Goal: Task Accomplishment & Management: Manage account settings

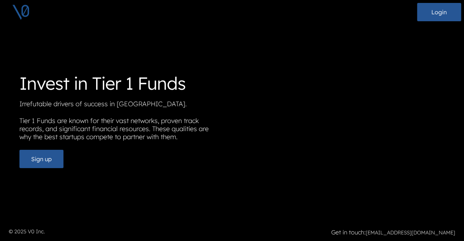
scroll to position [6, 0]
click at [438, 16] on button "Login" at bounding box center [439, 12] width 44 height 18
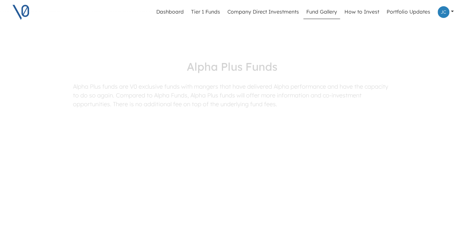
click at [453, 12] on link at bounding box center [446, 12] width 22 height 18
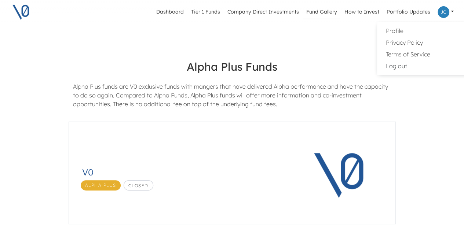
click at [453, 12] on link at bounding box center [446, 12] width 22 height 18
click at [266, 8] on link "Company Direct Investments" at bounding box center [263, 12] width 77 height 14
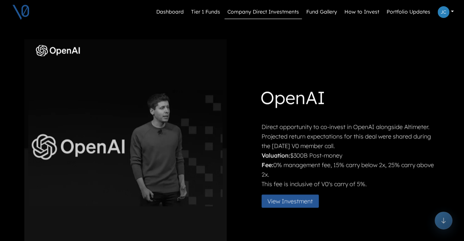
scroll to position [307, 0]
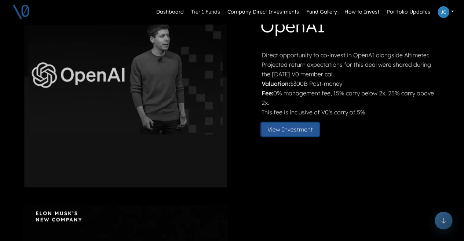
click at [289, 132] on button "View Investment" at bounding box center [290, 129] width 57 height 13
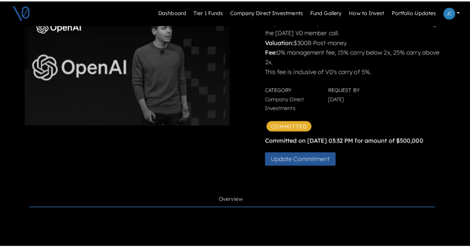
scroll to position [90, 0]
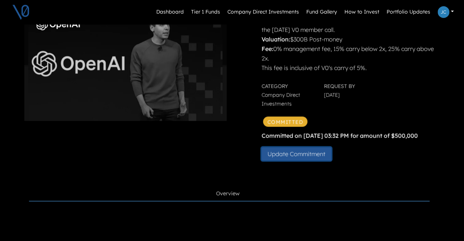
click at [299, 153] on button "Update Commitment" at bounding box center [297, 154] width 70 height 13
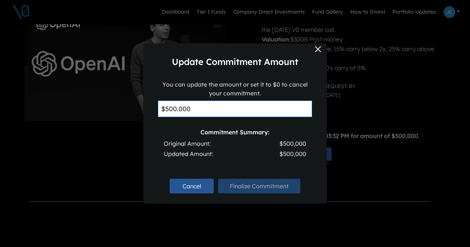
drag, startPoint x: 206, startPoint y: 112, endPoint x: 150, endPoint y: 109, distance: 55.8
click at [150, 109] on div "You can update the amount or set it to $0 to cancel your commitment. $500.000 C…" at bounding box center [234, 125] width 183 height 91
type input "$0"
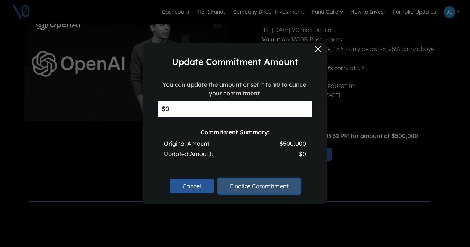
click at [241, 183] on button "Finalize Commitment" at bounding box center [259, 186] width 82 height 15
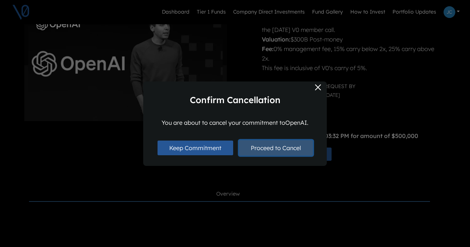
click at [274, 147] on button "Proceed to Cancel" at bounding box center [276, 147] width 74 height 15
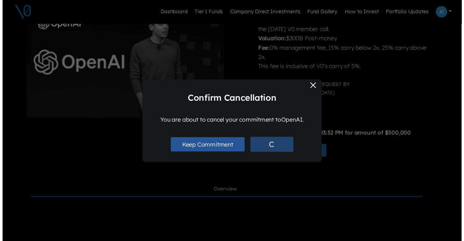
scroll to position [45, 0]
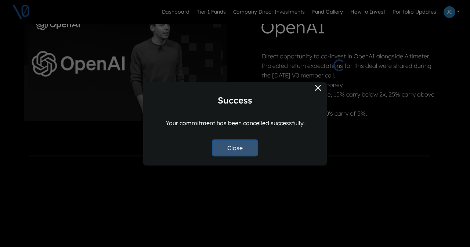
click at [234, 147] on button "Close" at bounding box center [235, 148] width 44 height 15
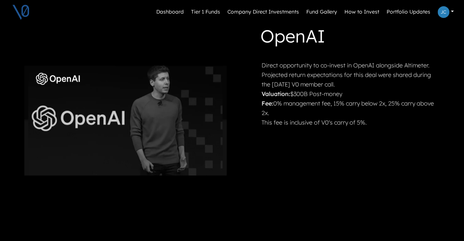
scroll to position [36, 0]
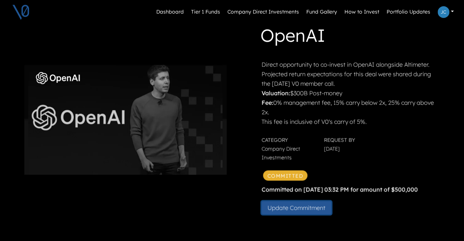
click at [280, 205] on button "Update Commitment" at bounding box center [297, 207] width 70 height 13
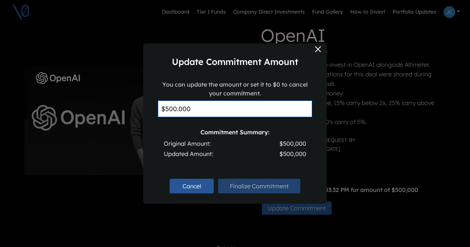
drag, startPoint x: 209, startPoint y: 116, endPoint x: 135, endPoint y: 108, distance: 74.5
click at [135, 108] on div "Update Commitment Amount You can update the amount or set it to $0 to cancel yo…" at bounding box center [235, 123] width 470 height 247
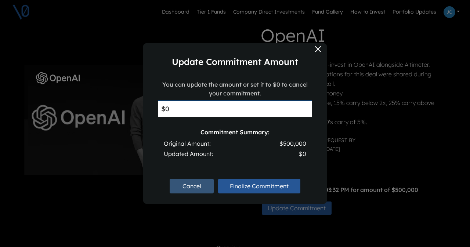
type input "$0"
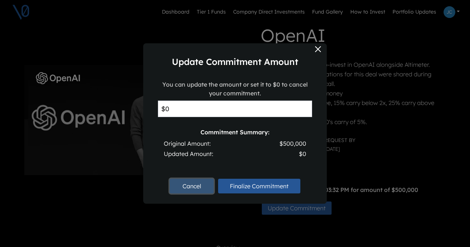
click at [192, 181] on button "Cancel" at bounding box center [192, 186] width 44 height 15
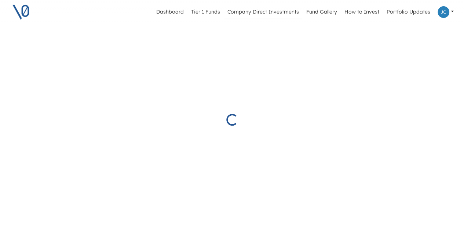
click at [269, 7] on link "Company Direct Investments" at bounding box center [263, 12] width 77 height 14
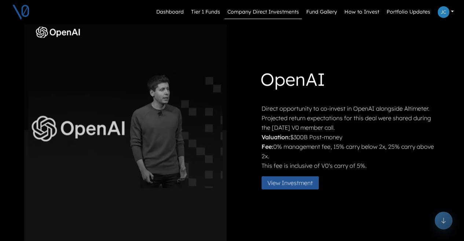
scroll to position [255, 0]
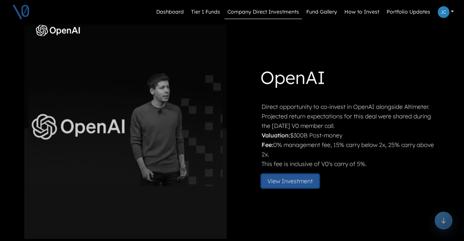
click at [298, 182] on button "View Investment" at bounding box center [290, 181] width 57 height 13
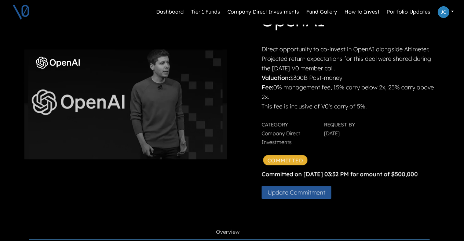
scroll to position [52, 0]
click at [297, 192] on button "Update Commitment" at bounding box center [297, 192] width 70 height 13
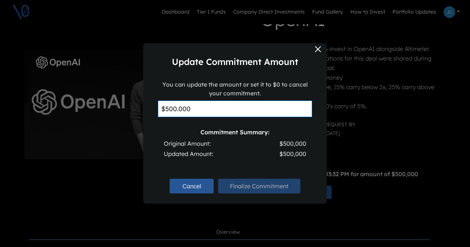
drag, startPoint x: 214, startPoint y: 102, endPoint x: 163, endPoint y: 92, distance: 52.4
click at [163, 92] on div "You can update the amount or set it to $0 to cancel your commitment. $500.000 C…" at bounding box center [235, 122] width 154 height 85
type input "$0"
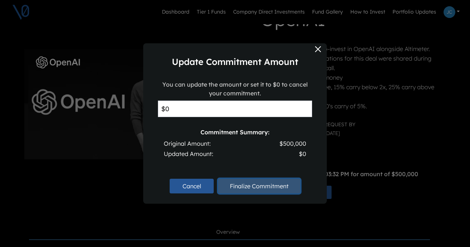
click at [231, 184] on button "Finalize Commitment" at bounding box center [259, 186] width 82 height 15
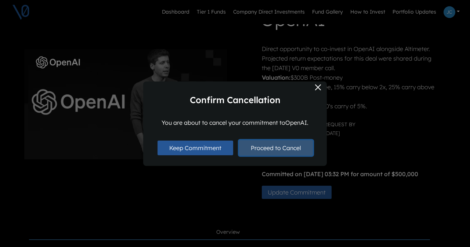
click at [260, 148] on button "Proceed to Cancel" at bounding box center [276, 147] width 74 height 15
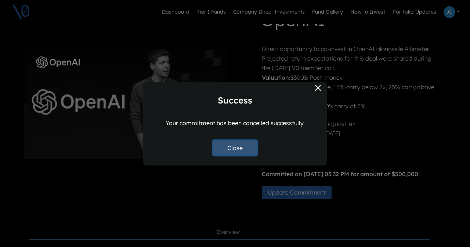
click at [237, 149] on button "Close" at bounding box center [235, 148] width 44 height 15
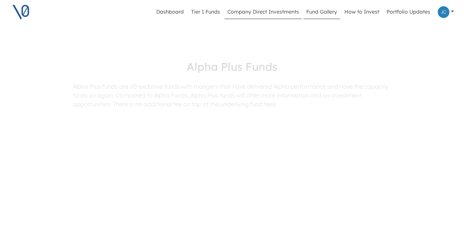
click at [251, 16] on link "Company Direct Investments" at bounding box center [263, 12] width 77 height 14
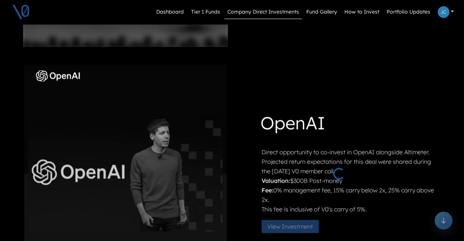
scroll to position [234, 0]
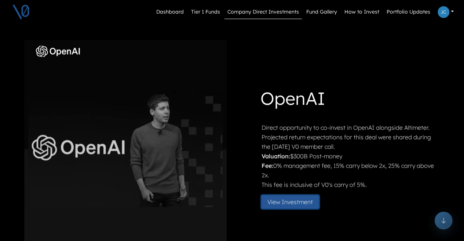
click at [279, 200] on button "View Investment" at bounding box center [290, 202] width 57 height 13
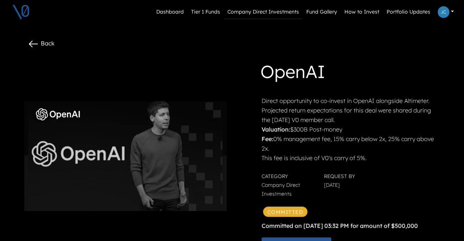
click at [260, 8] on link "Company Direct Investments" at bounding box center [263, 12] width 77 height 14
